Goal: Find specific page/section: Find specific page/section

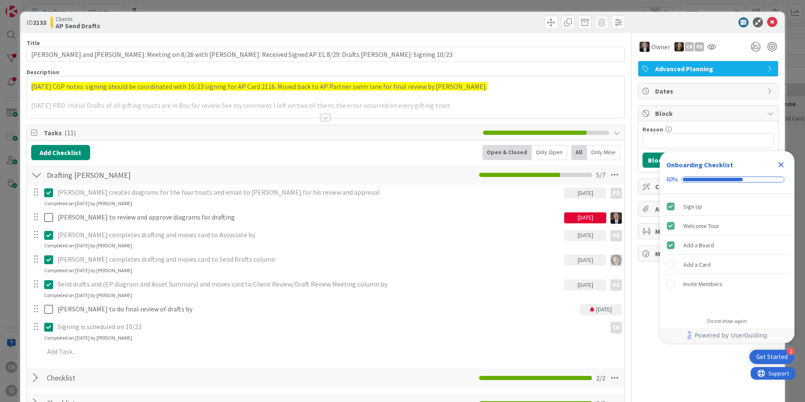
click at [31, 88] on span "[DATE] CGP notes: signing should be coordinated with 10/23 signing for AP Card …" at bounding box center [259, 86] width 456 height 8
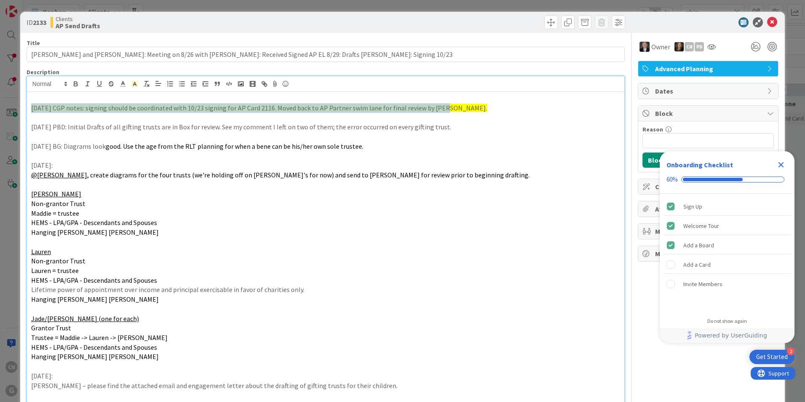
drag, startPoint x: 447, startPoint y: 107, endPoint x: 13, endPoint y: 104, distance: 434.2
click at [13, 104] on div "ID 2133 Clients AP Send Drafts Title 114 / 128 [PERSON_NAME] and [PERSON_NAME]:…" at bounding box center [402, 201] width 805 height 402
copy span "[DATE] CGP notes: signing should be coordinated with 10/23 signing for AP Card …"
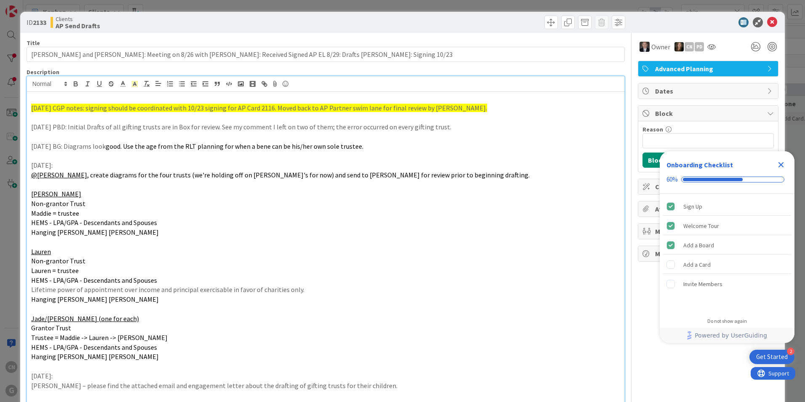
click at [538, 226] on p "HEMS - LPA/GPA - Descendants and Spouses" at bounding box center [325, 223] width 589 height 10
click at [767, 24] on icon at bounding box center [772, 22] width 10 height 10
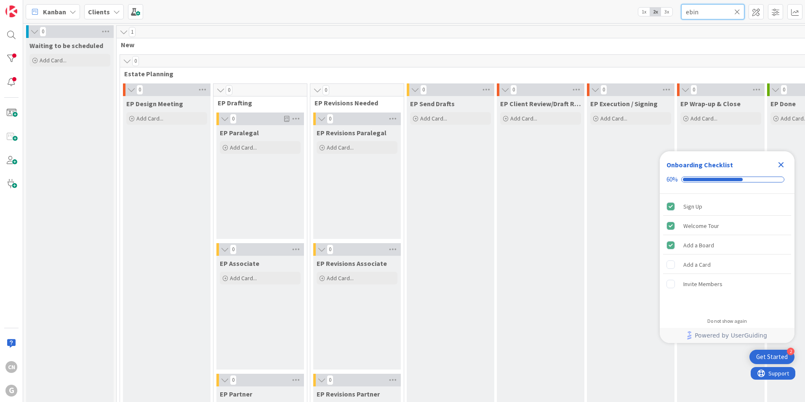
drag, startPoint x: 710, startPoint y: 14, endPoint x: 604, endPoint y: 21, distance: 105.9
click at [605, 21] on div "Kanban Clients 1x 2x 3x ebin" at bounding box center [414, 11] width 782 height 23
type input "duerig"
click at [783, 166] on icon "Close Checklist" at bounding box center [781, 164] width 5 height 5
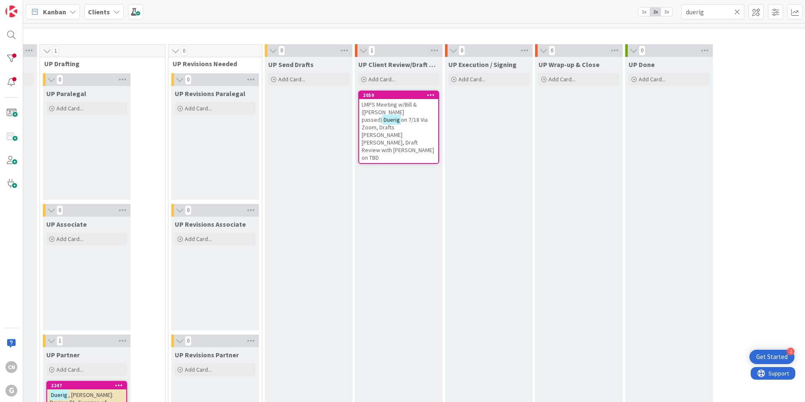
scroll to position [1218, 174]
